Goal: Transaction & Acquisition: Purchase product/service

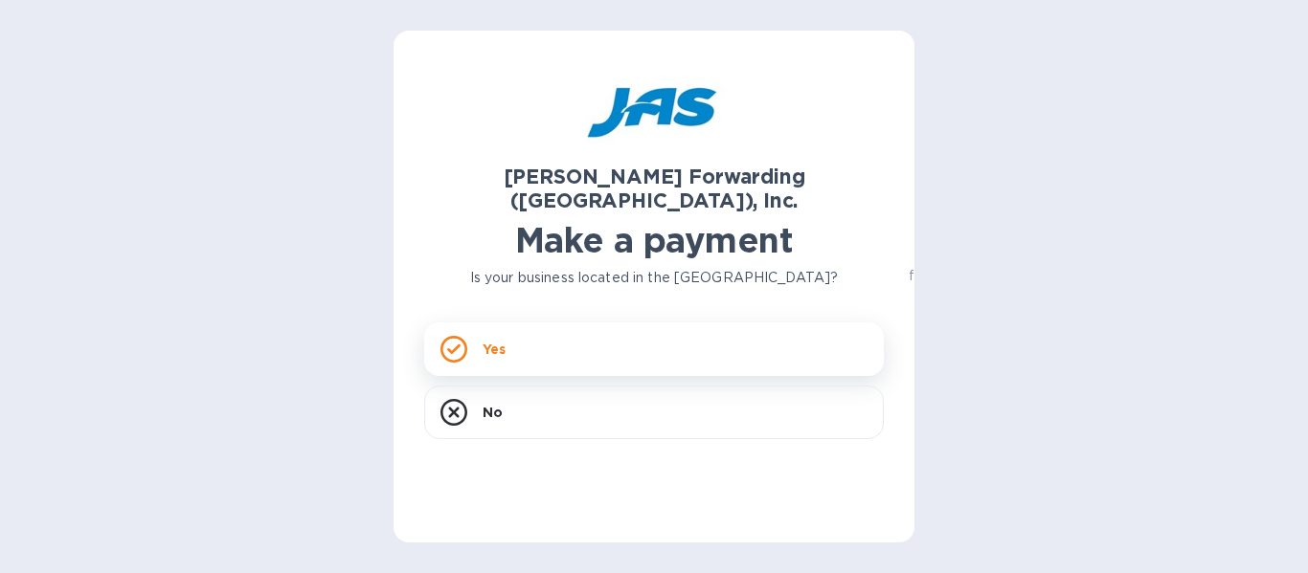
click at [794, 342] on div "Yes" at bounding box center [653, 350] width 459 height 54
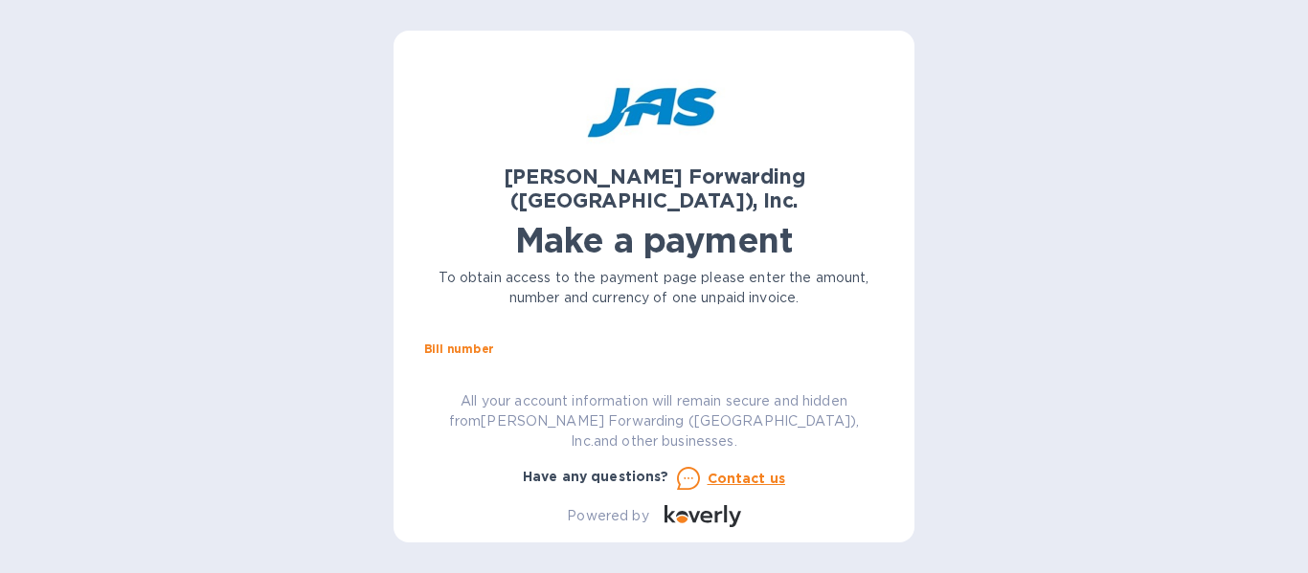
click at [482, 358] on input "text" at bounding box center [661, 372] width 444 height 29
paste input "S509127489"
type input "S509127489"
click at [495, 369] on input "text" at bounding box center [561, 383] width 257 height 29
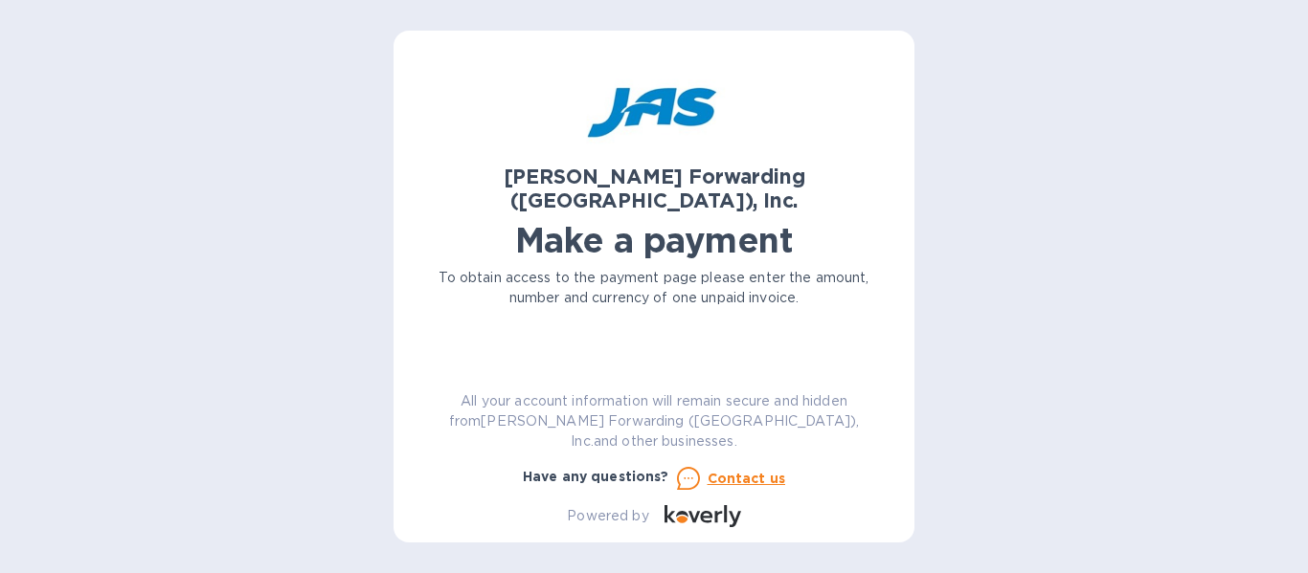
click at [486, 369] on input "text" at bounding box center [561, 383] width 257 height 29
paste input "769.15"
click at [486, 312] on div "[PERSON_NAME] Forwarding ([GEOGRAPHIC_DATA]), Inc. Make a payment To obtain acc…" at bounding box center [653, 294] width 459 height 466
click at [486, 324] on input "769.15" at bounding box center [561, 338] width 257 height 29
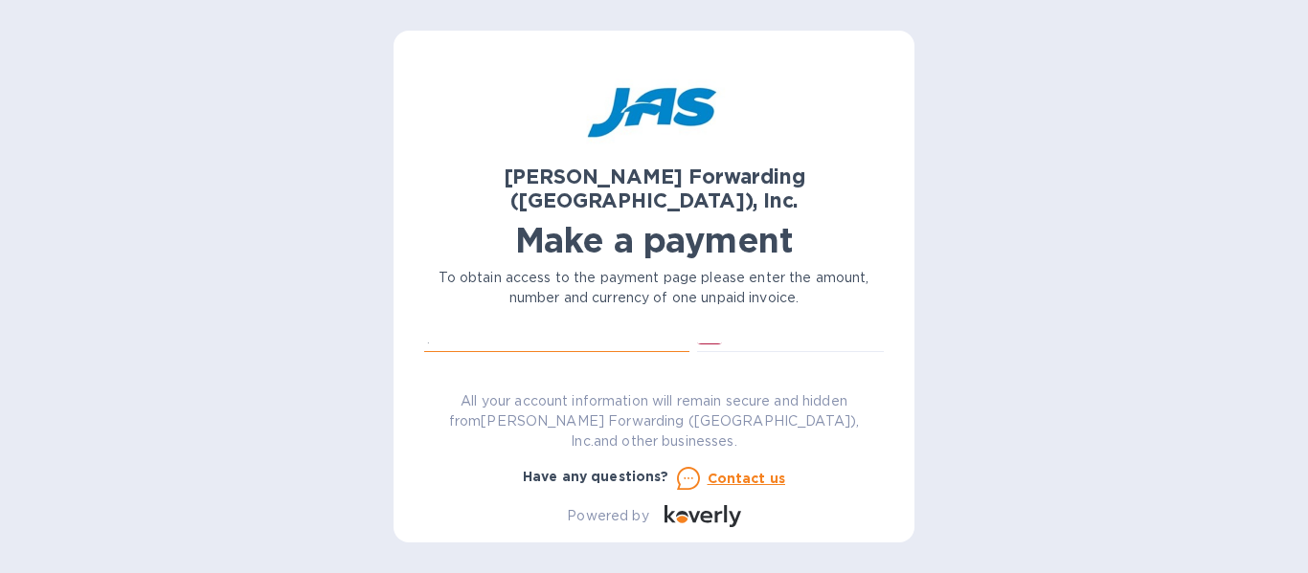
type input "769.15"
click at [464, 355] on input "text" at bounding box center [653, 369] width 459 height 29
type input "Phytoca Distributor LLC"
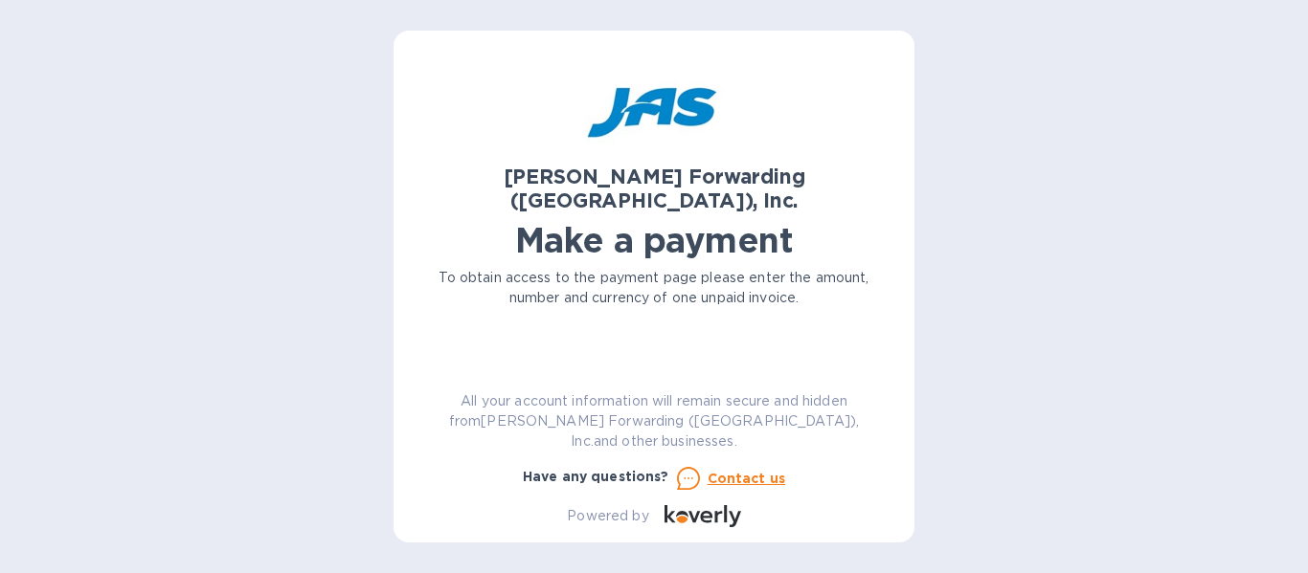
click at [523, 369] on input "text" at bounding box center [653, 383] width 459 height 29
click at [571, 367] on span "Go to payment page" at bounding box center [653, 378] width 429 height 23
